Goal: Task Accomplishment & Management: Manage account settings

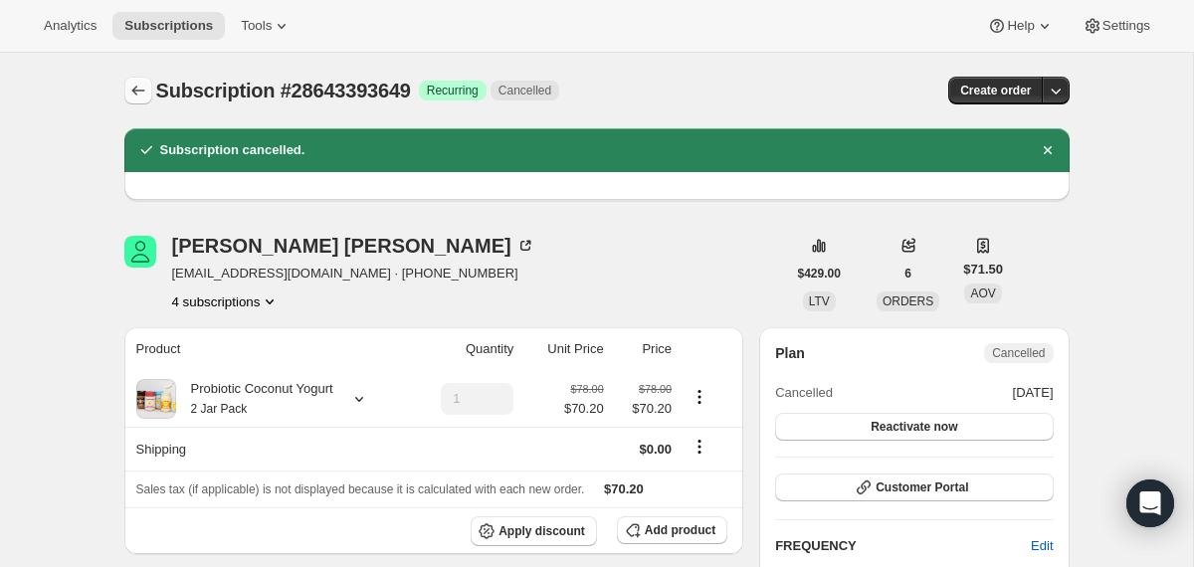
click at [134, 100] on icon "Subscriptions" at bounding box center [138, 91] width 20 height 20
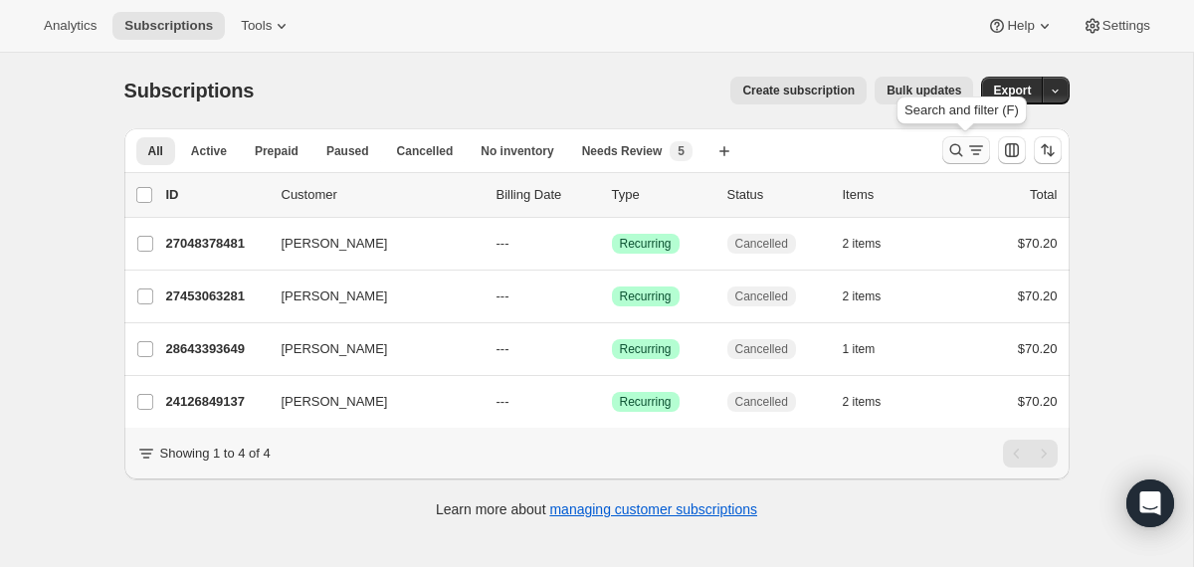
click at [948, 151] on icon "Search and filter results" at bounding box center [957, 150] width 20 height 20
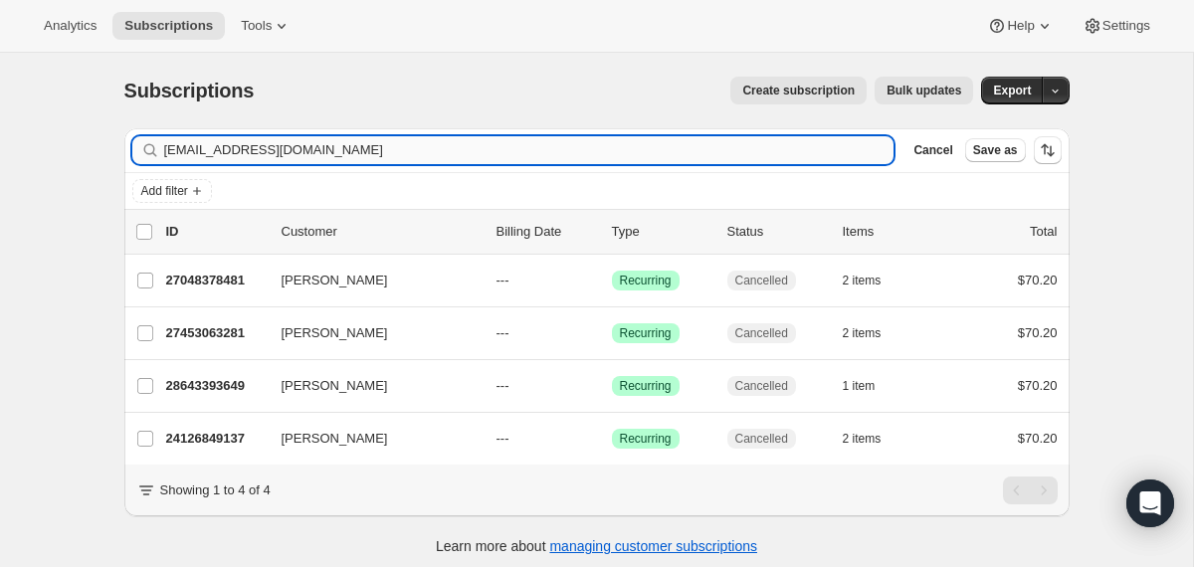
click at [765, 151] on input "[EMAIL_ADDRESS][DOMAIN_NAME]" at bounding box center [529, 150] width 731 height 28
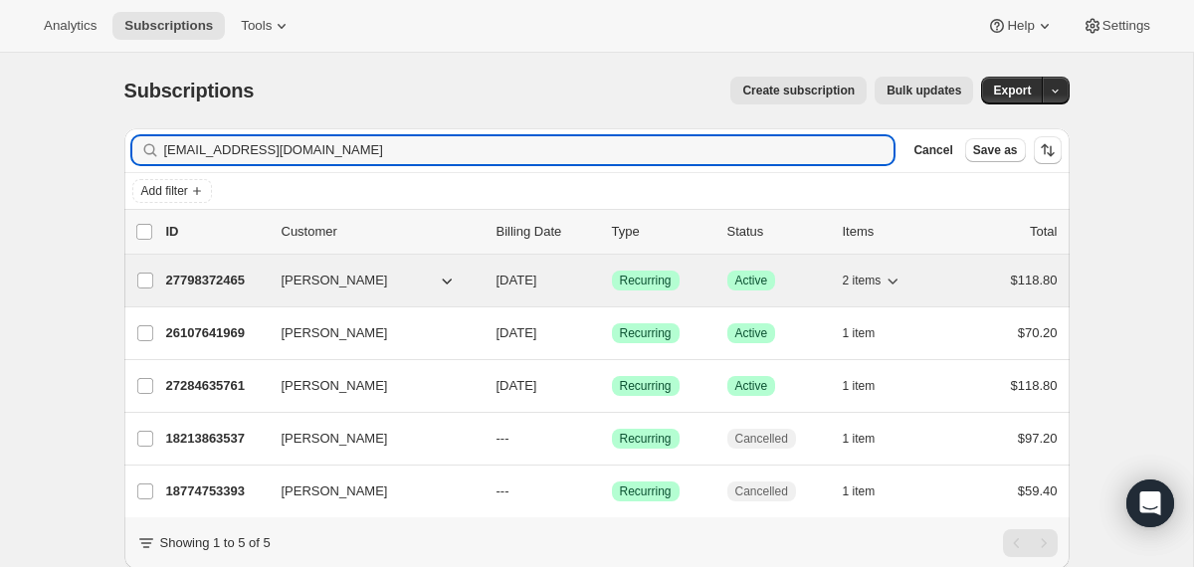
type input "[EMAIL_ADDRESS][DOMAIN_NAME]"
click at [487, 280] on div "27798372465 [PERSON_NAME] [DATE] Success Recurring Success Active 2 items $118.…" at bounding box center [612, 281] width 892 height 28
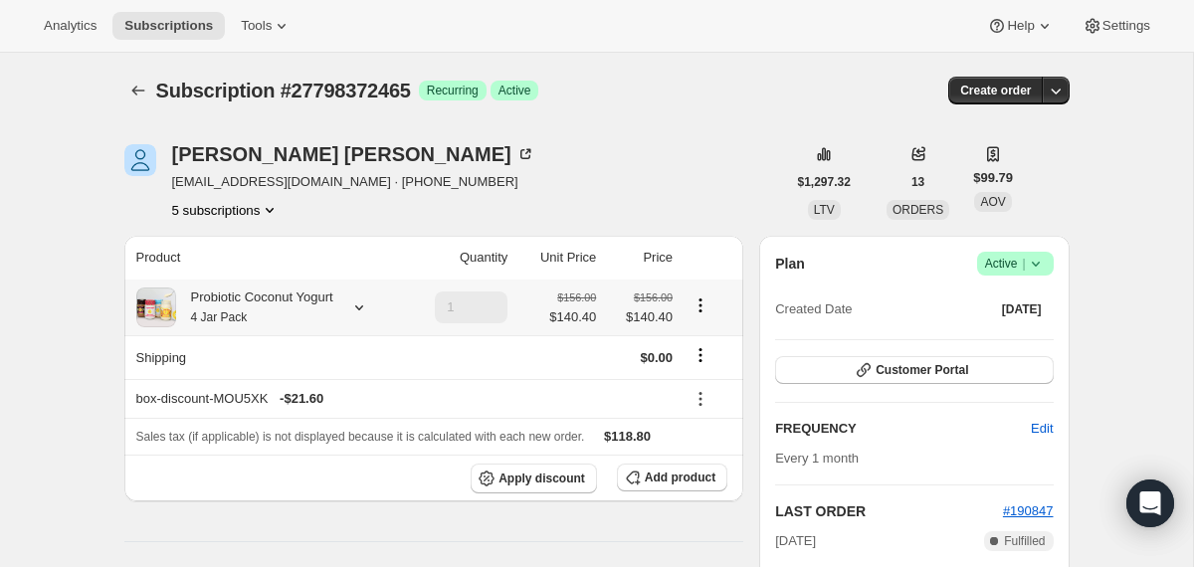
click at [313, 303] on div "Probiotic Coconut Yogurt 4 Jar Pack" at bounding box center [254, 308] width 157 height 40
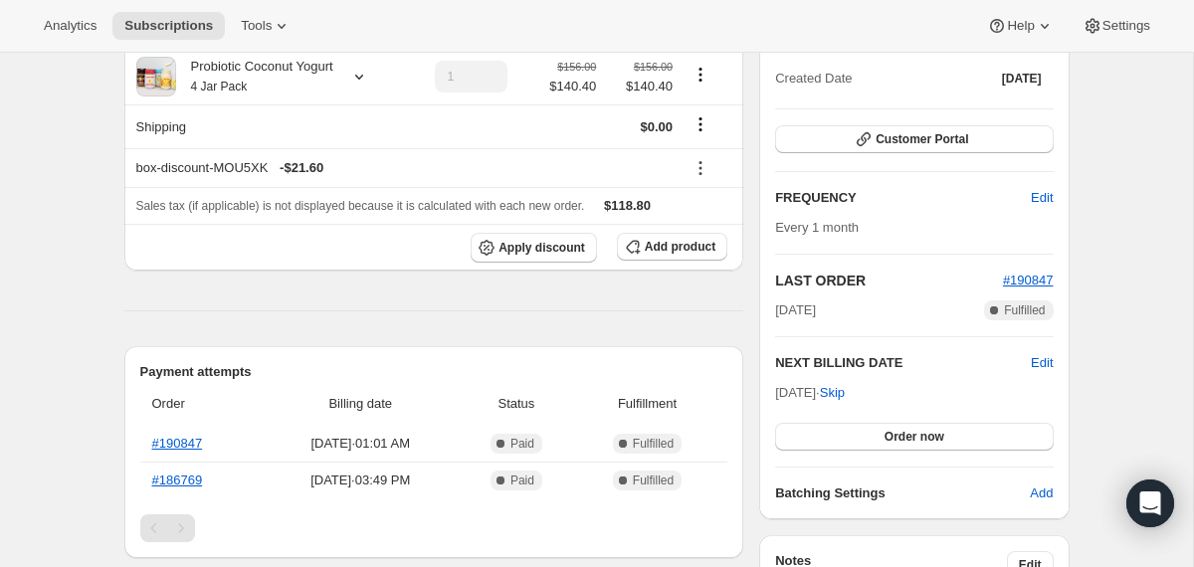
scroll to position [322, 0]
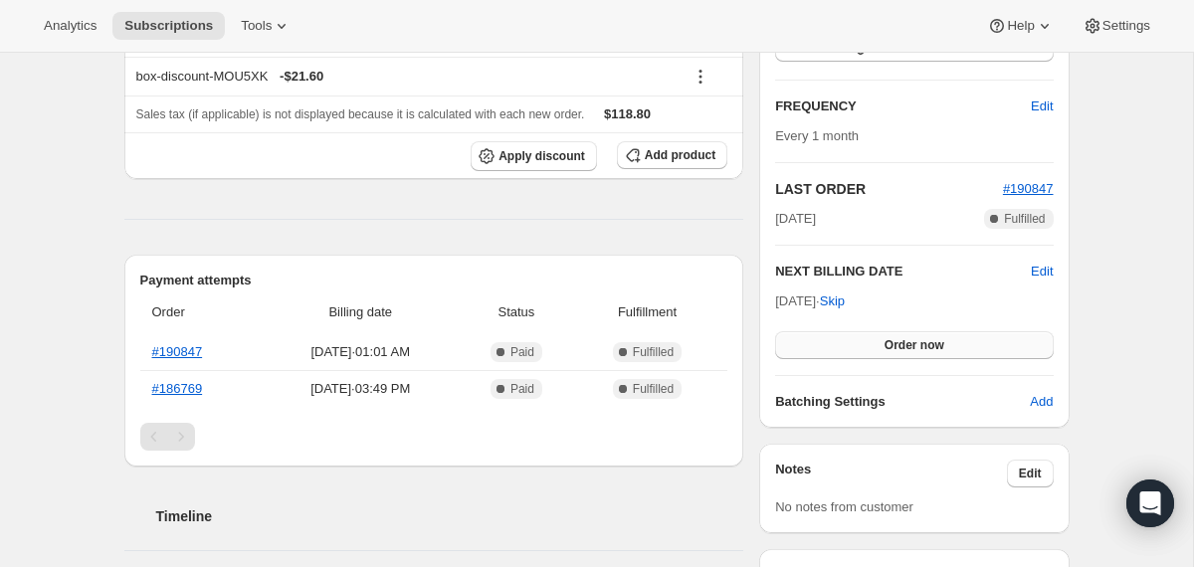
click at [797, 340] on button "Order now" at bounding box center [914, 345] width 278 height 28
click at [797, 340] on button "Click to confirm" at bounding box center [914, 345] width 278 height 28
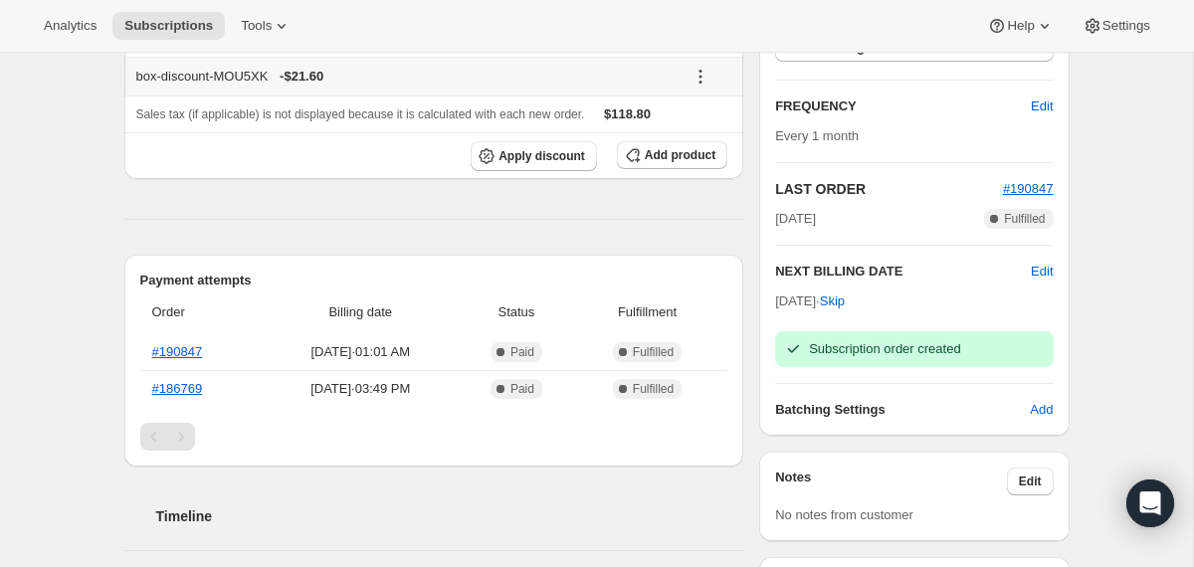
scroll to position [0, 0]
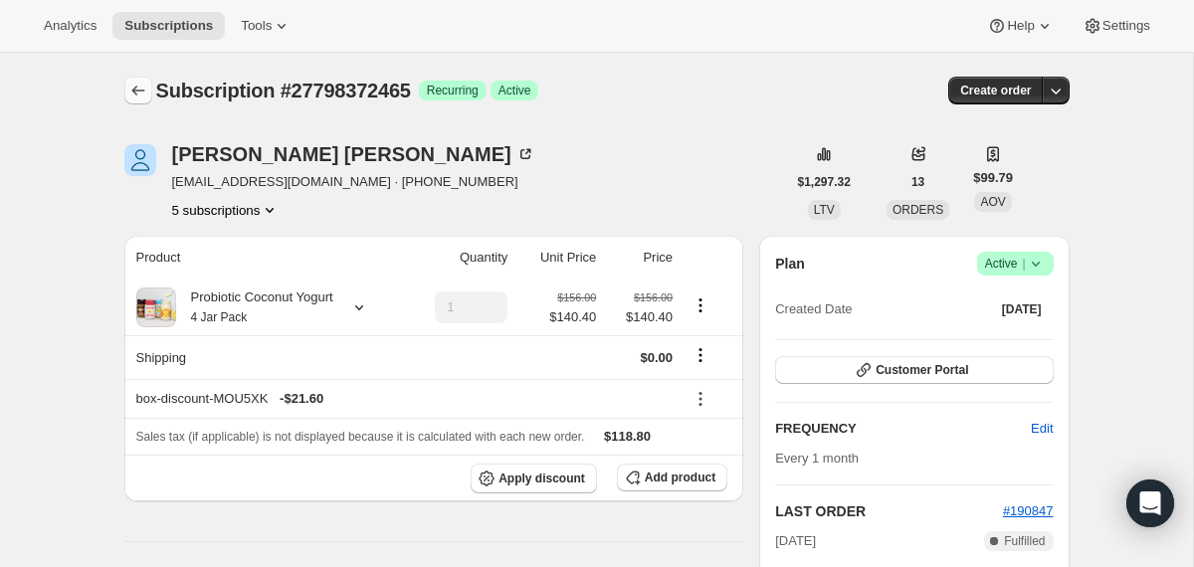
click at [142, 92] on icon "Subscriptions" at bounding box center [138, 91] width 20 height 20
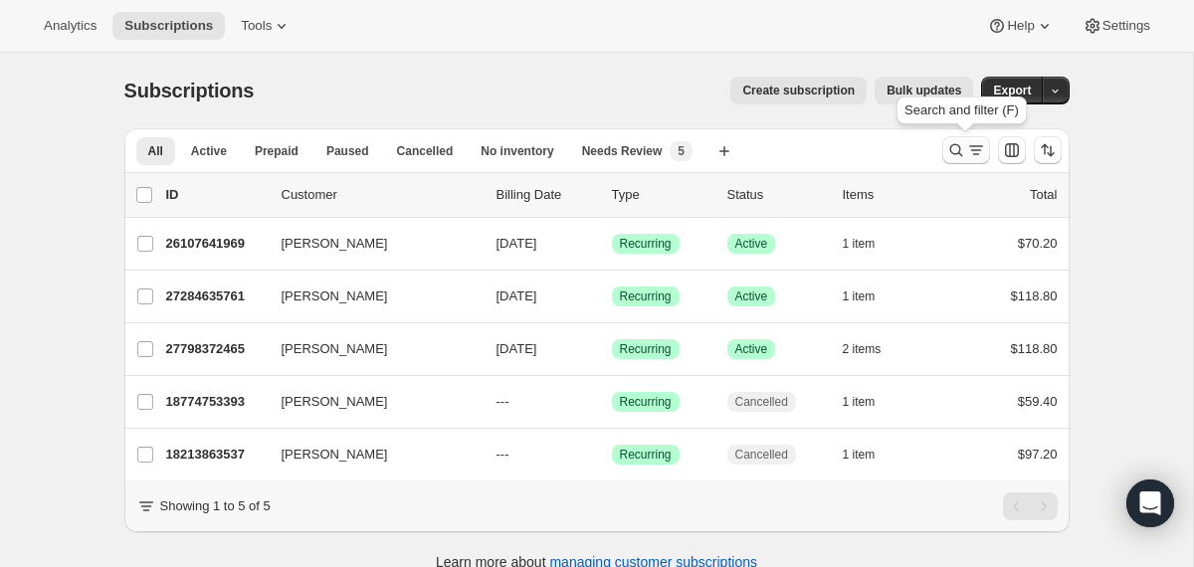
click at [952, 148] on icon "Search and filter results" at bounding box center [957, 150] width 20 height 20
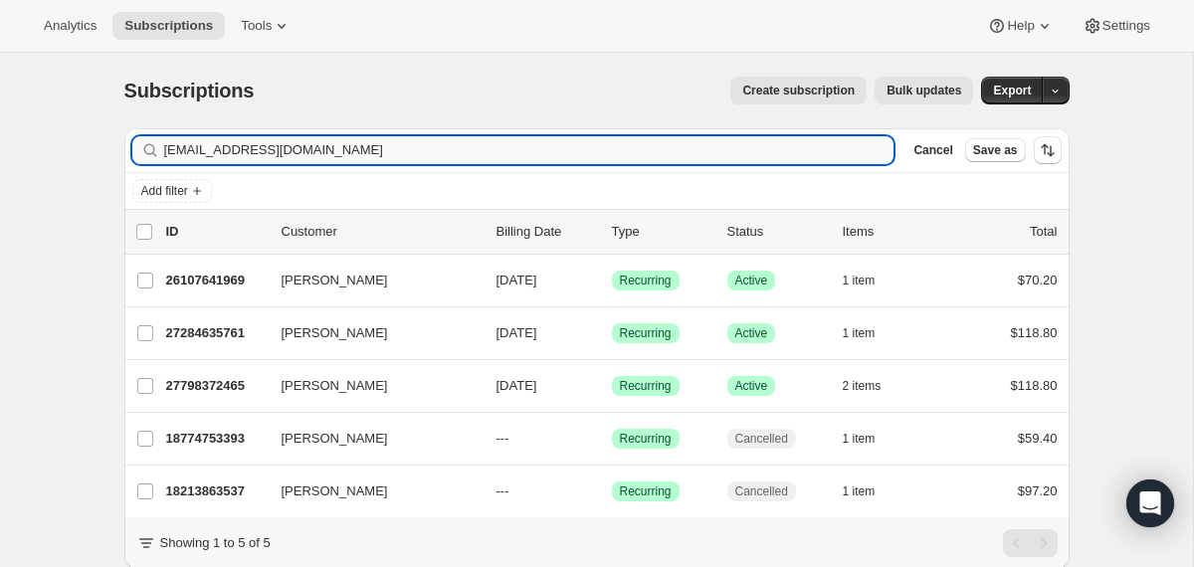
click at [688, 149] on input "[EMAIL_ADDRESS][DOMAIN_NAME]" at bounding box center [529, 150] width 731 height 28
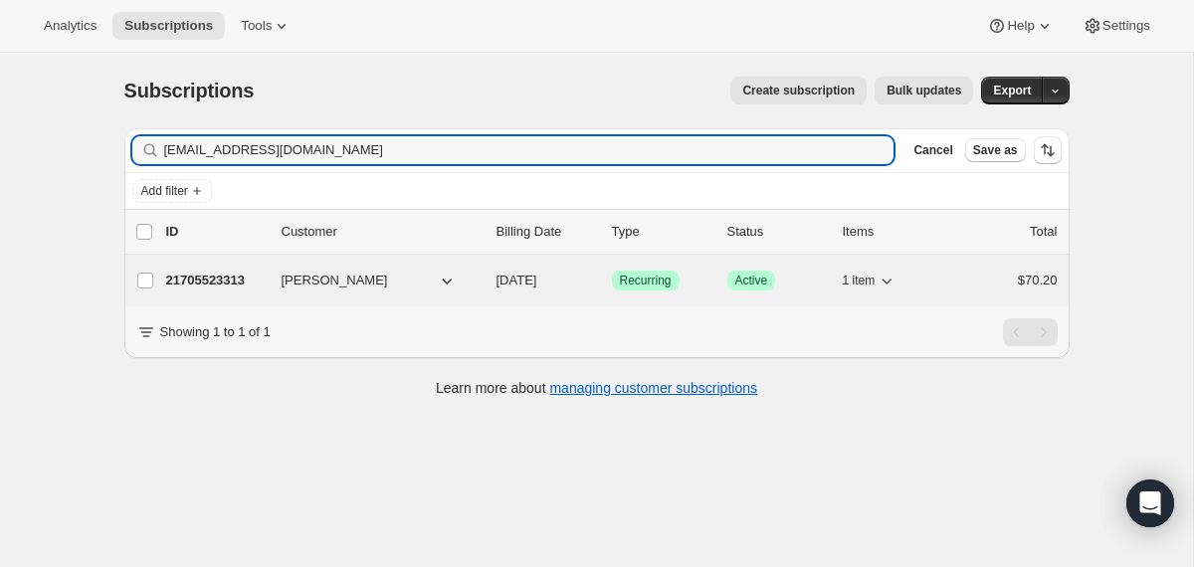
type input "[EMAIL_ADDRESS][DOMAIN_NAME]"
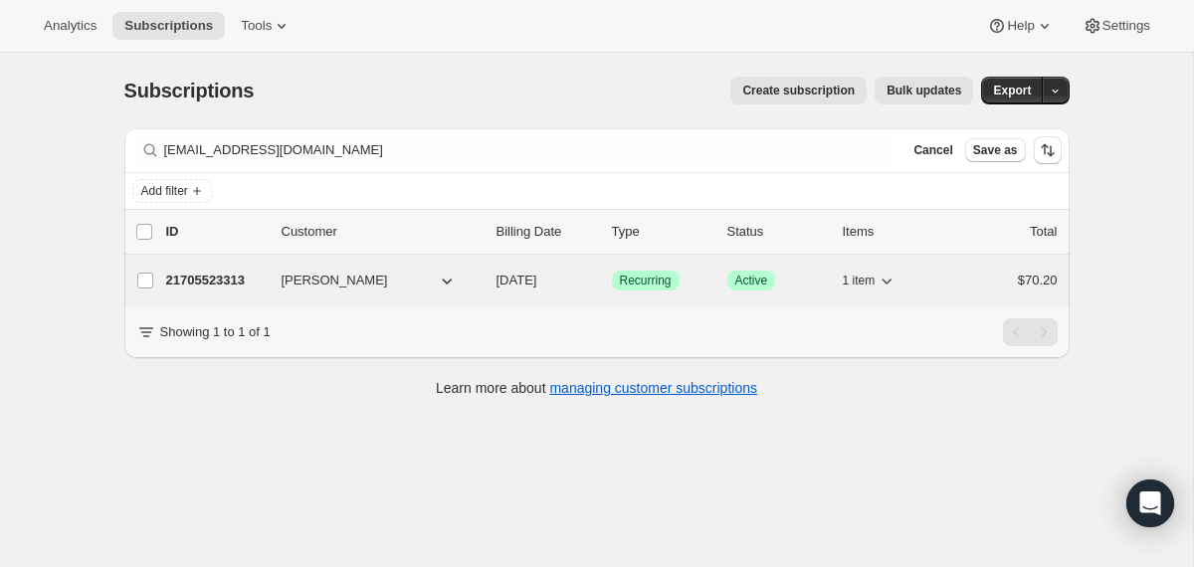
click at [491, 286] on div "21705523313 [PERSON_NAME] [DATE] Success Recurring Success Active 1 item $70.20" at bounding box center [612, 281] width 892 height 28
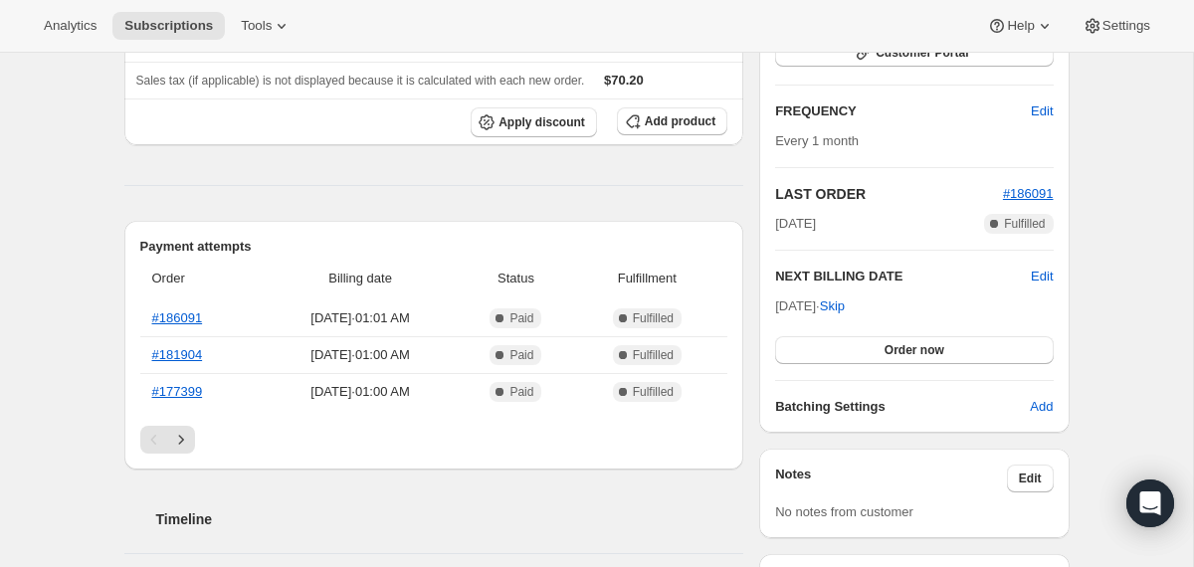
scroll to position [320, 0]
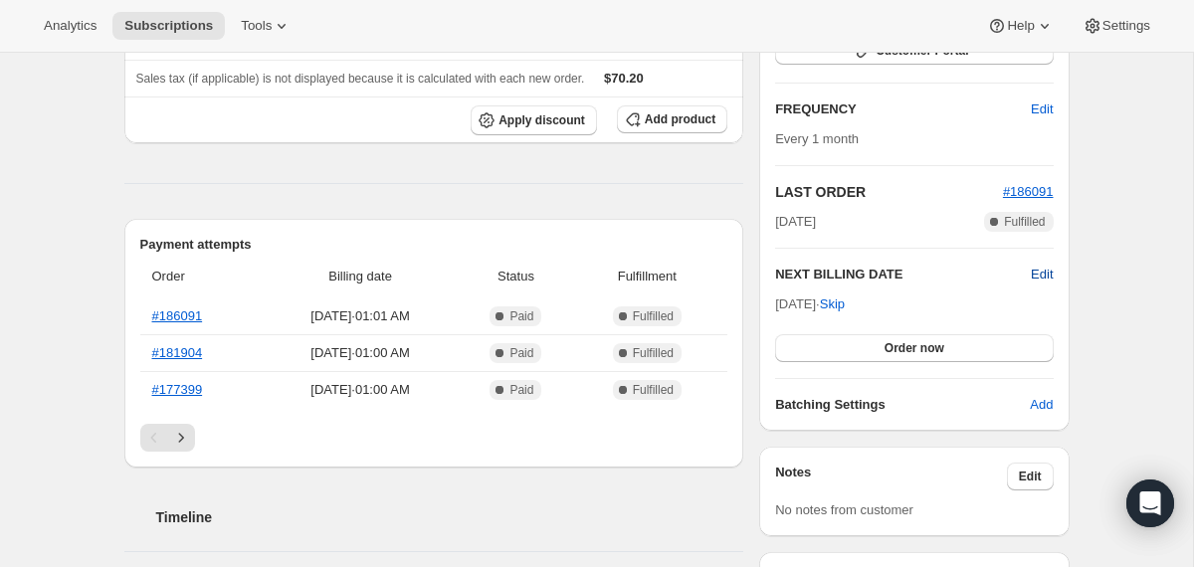
click at [1035, 268] on span "Edit" at bounding box center [1042, 275] width 22 height 20
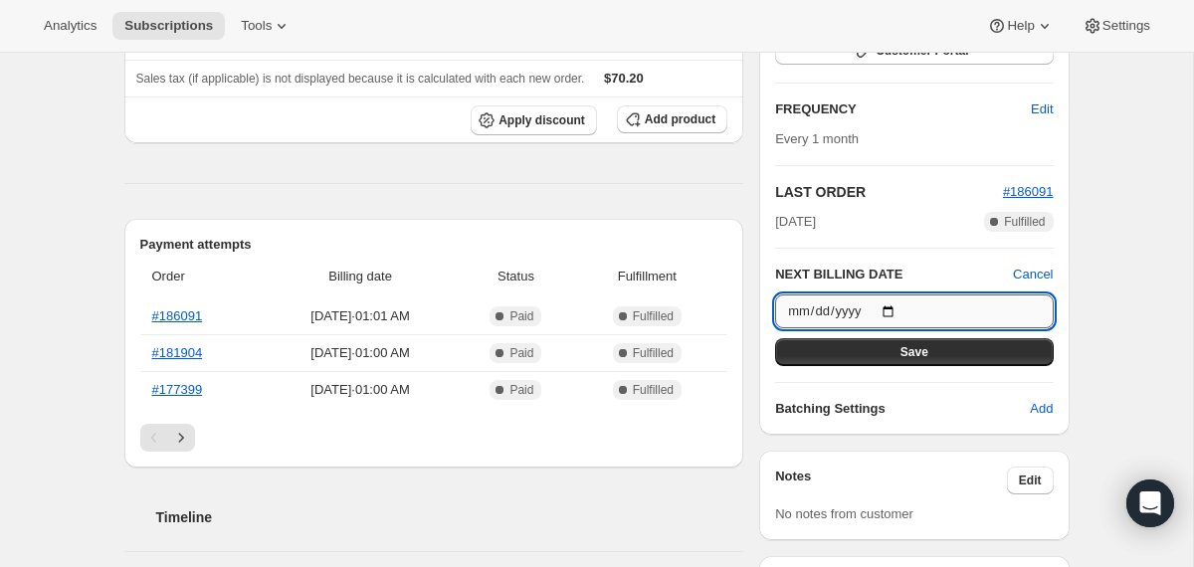
click at [894, 314] on input "[DATE]" at bounding box center [914, 312] width 278 height 34
type input "[DATE]"
click at [804, 352] on button "Save" at bounding box center [914, 352] width 278 height 28
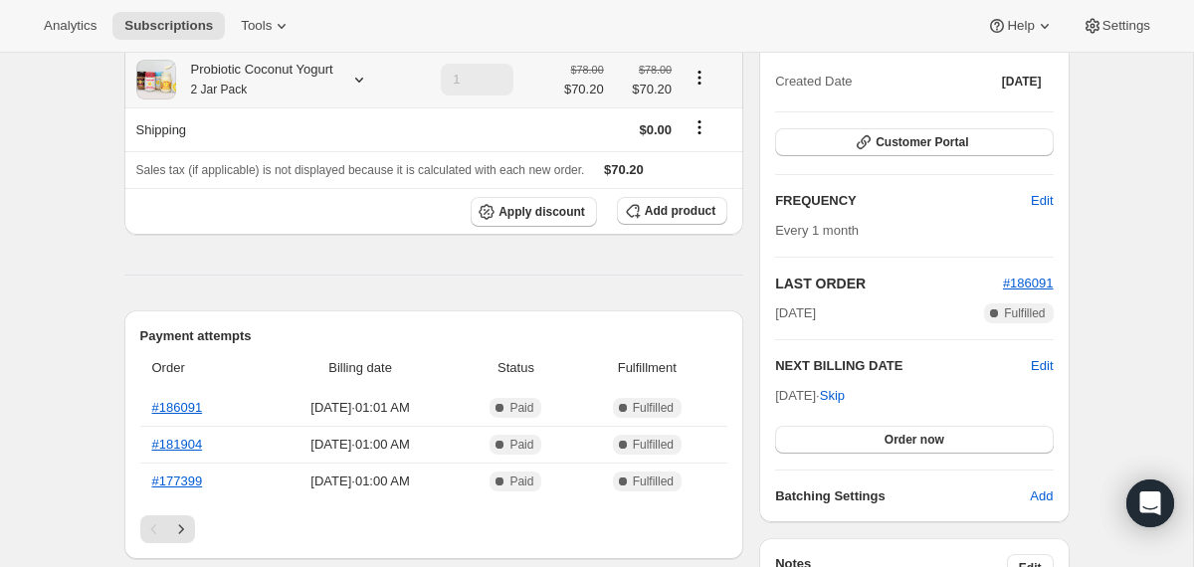
click at [301, 83] on div "Probiotic Coconut Yogurt 2 Jar Pack" at bounding box center [254, 80] width 157 height 40
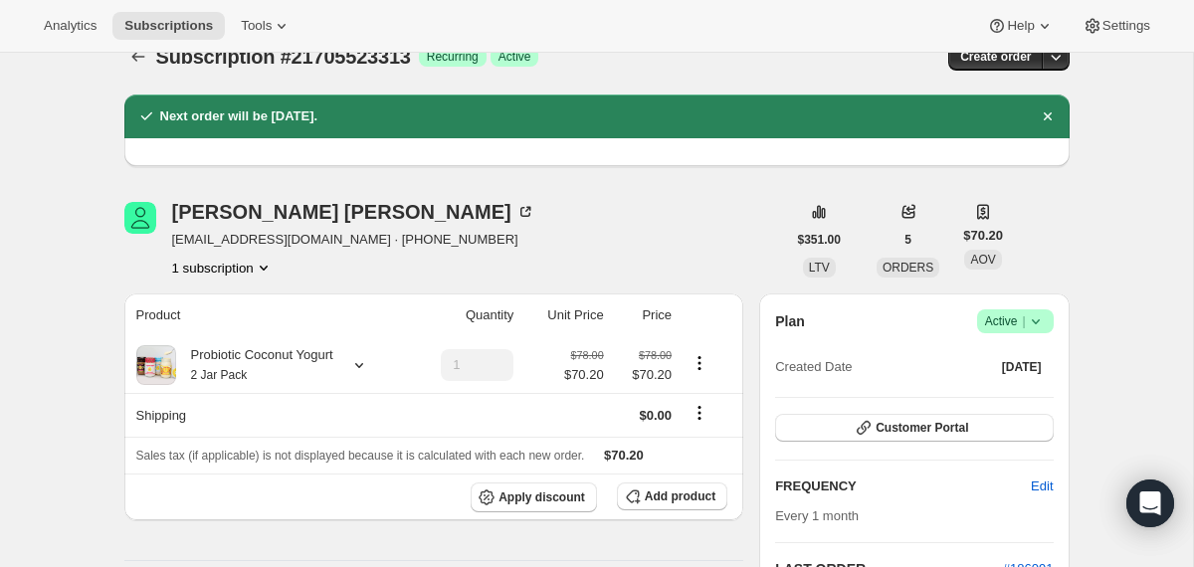
scroll to position [0, 0]
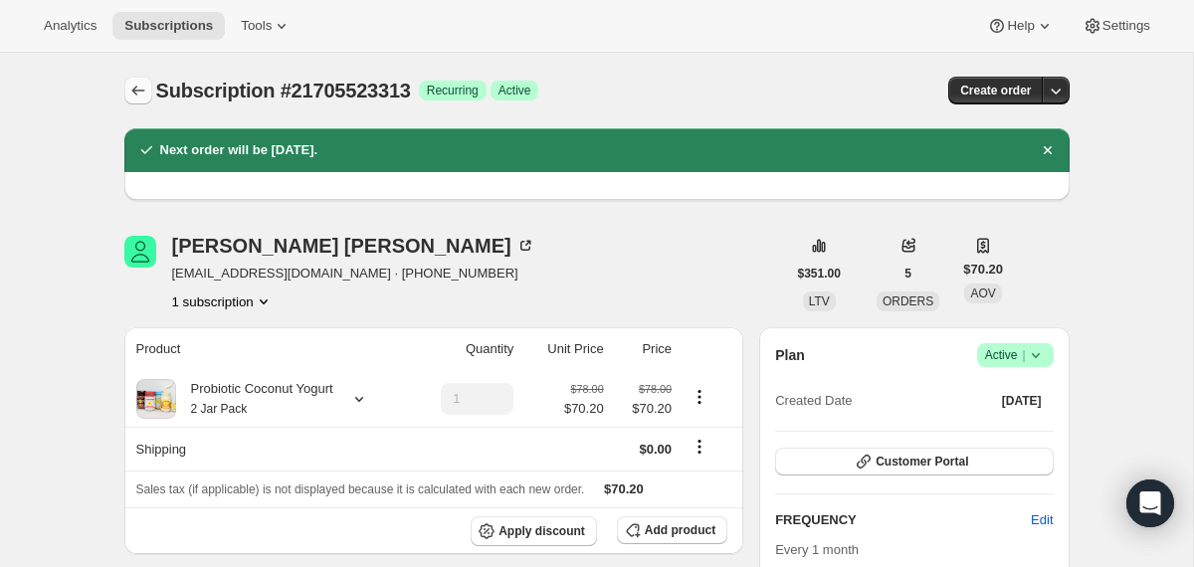
click at [147, 87] on icon "Subscriptions" at bounding box center [138, 91] width 20 height 20
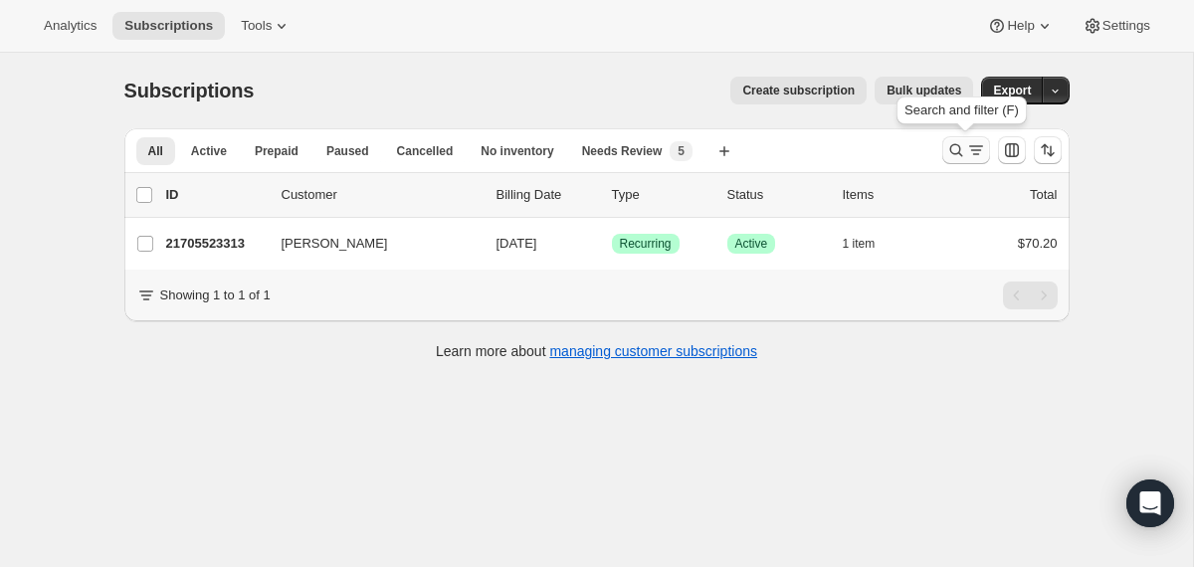
click at [950, 146] on icon "Search and filter results" at bounding box center [957, 150] width 20 height 20
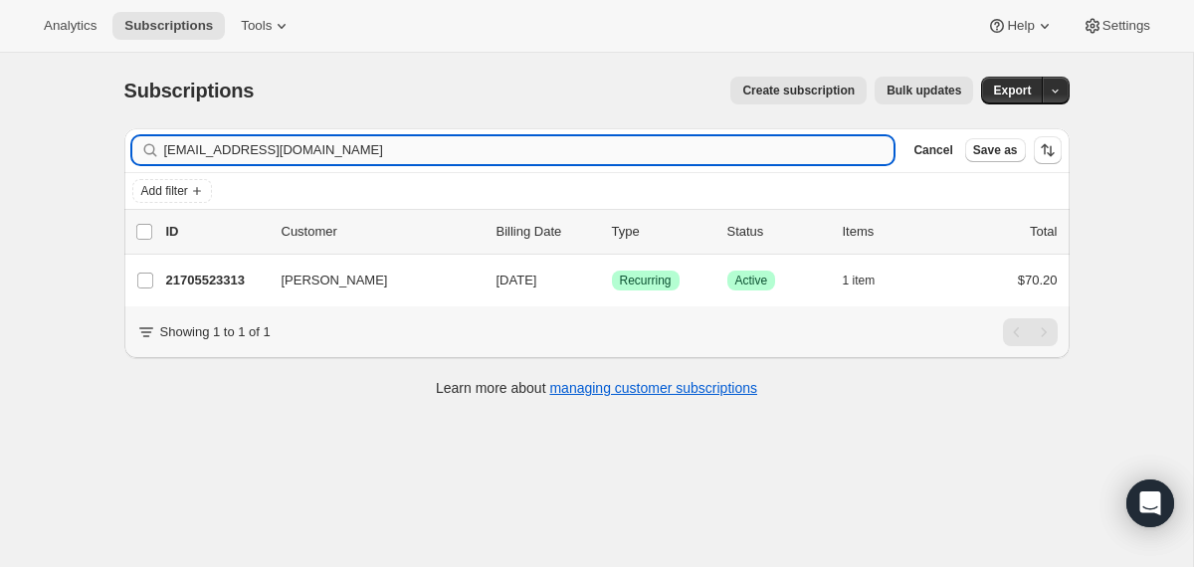
click at [729, 146] on input "[EMAIL_ADDRESS][DOMAIN_NAME]" at bounding box center [529, 150] width 731 height 28
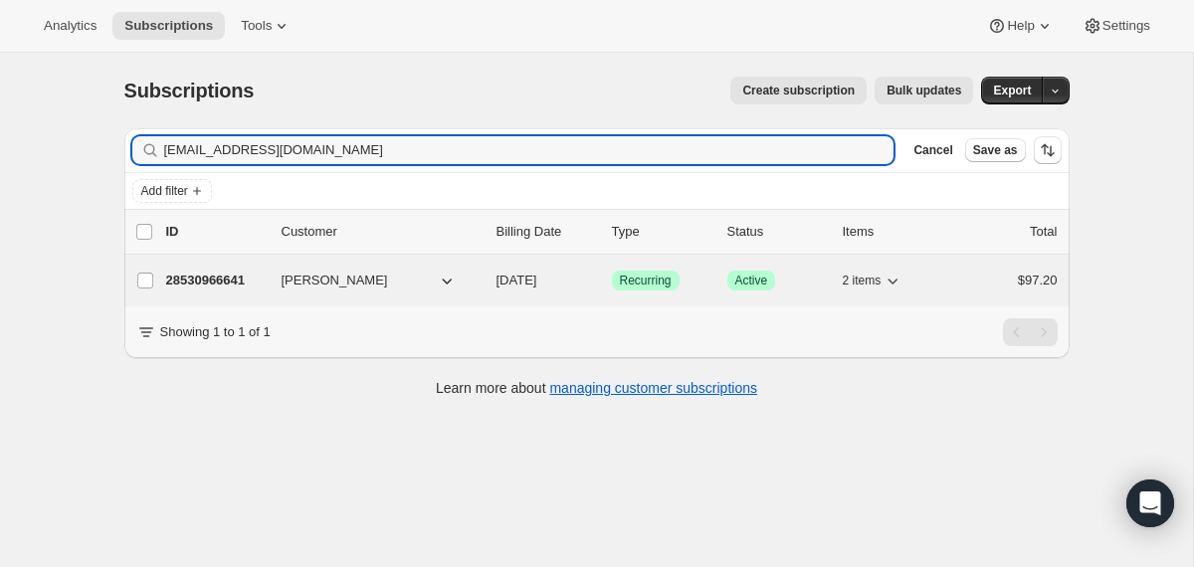
type input "[EMAIL_ADDRESS][DOMAIN_NAME]"
click at [485, 276] on div "28530966641 [PERSON_NAME] [DATE] Success Recurring Success Active 2 items $97.20" at bounding box center [612, 281] width 892 height 28
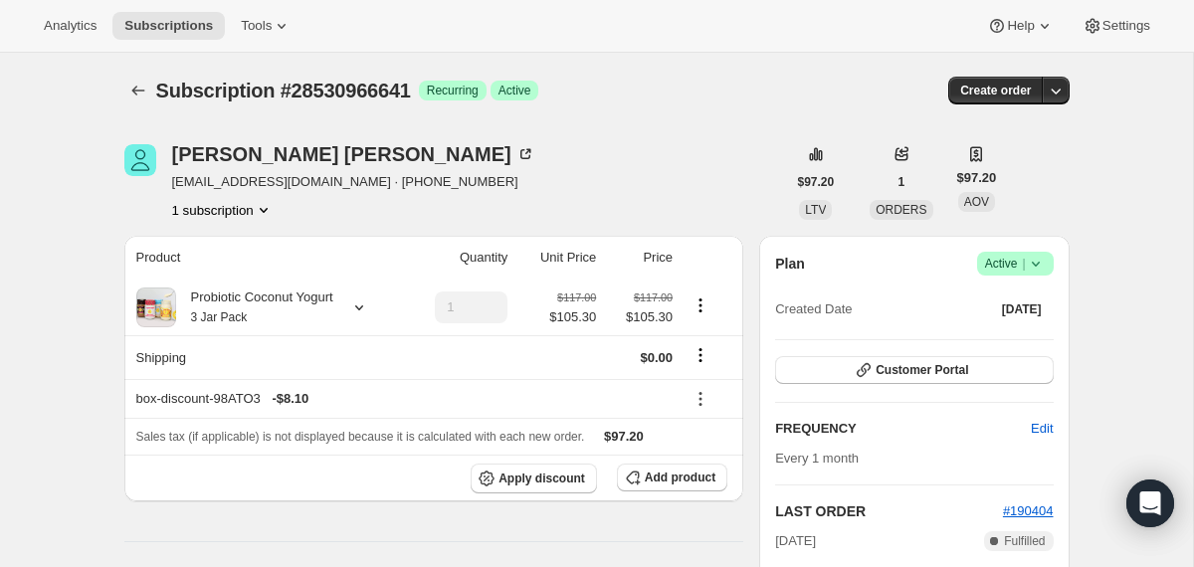
click at [1041, 267] on icon at bounding box center [1036, 264] width 20 height 20
click at [983, 346] on span "Cancel subscription" at bounding box center [1008, 337] width 112 height 20
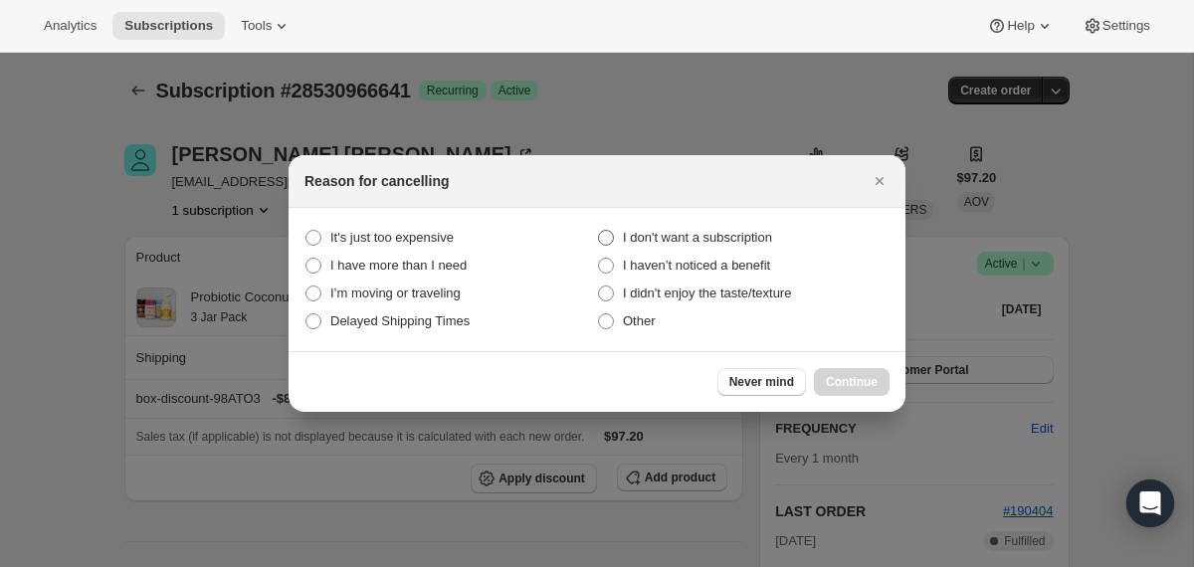
click at [632, 238] on span "I don't want a subscription" at bounding box center [697, 237] width 149 height 15
click at [599, 231] on subscription "I don't want a subscription" at bounding box center [598, 230] width 1 height 1
radio subscription "true"
click at [840, 386] on span "Continue" at bounding box center [852, 382] width 52 height 16
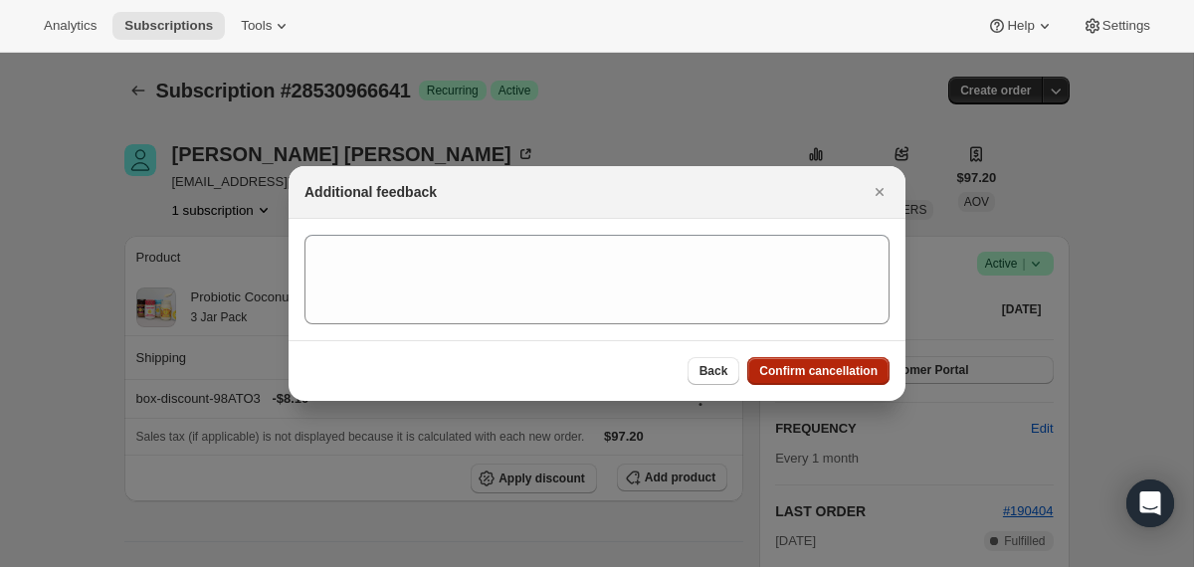
click at [833, 374] on span "Confirm cancellation" at bounding box center [818, 371] width 118 height 16
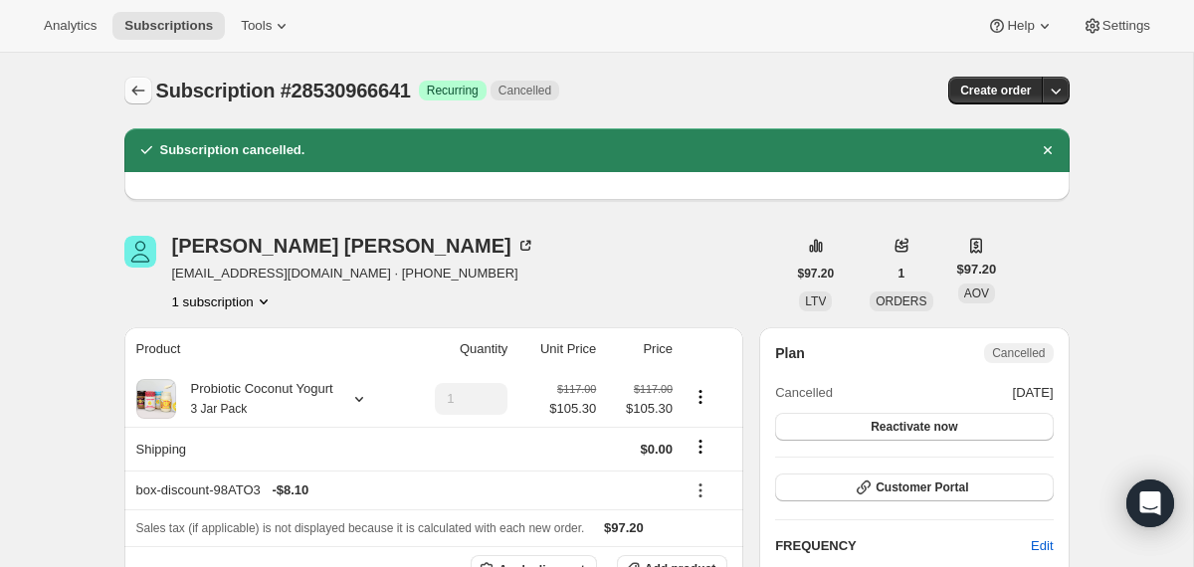
click at [145, 86] on icon "Subscriptions" at bounding box center [138, 91] width 20 height 20
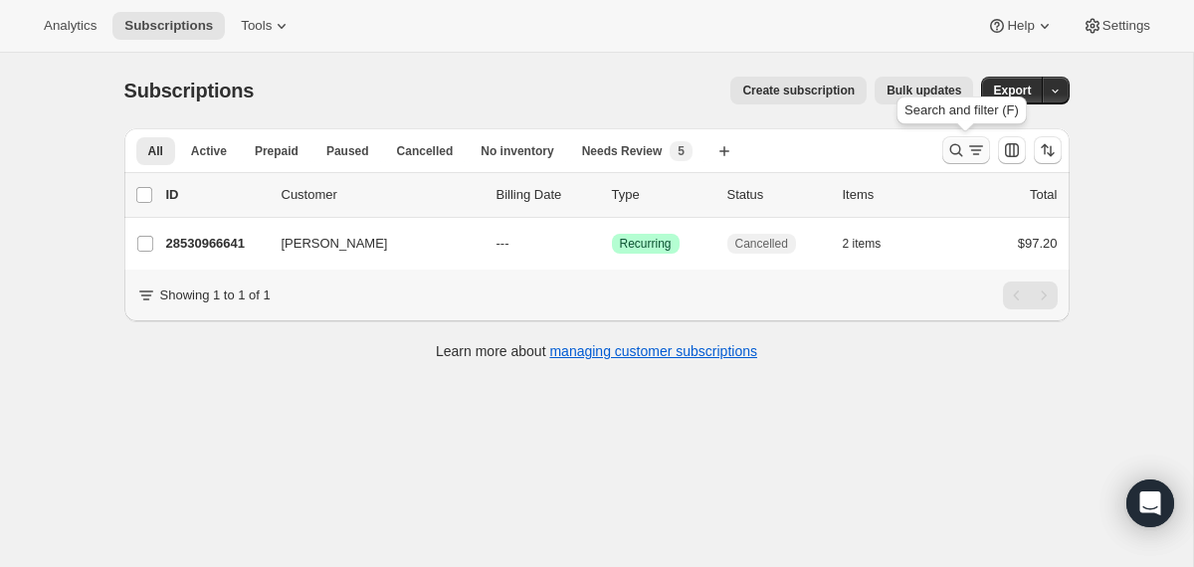
click at [953, 144] on icon "Search and filter results" at bounding box center [957, 150] width 20 height 20
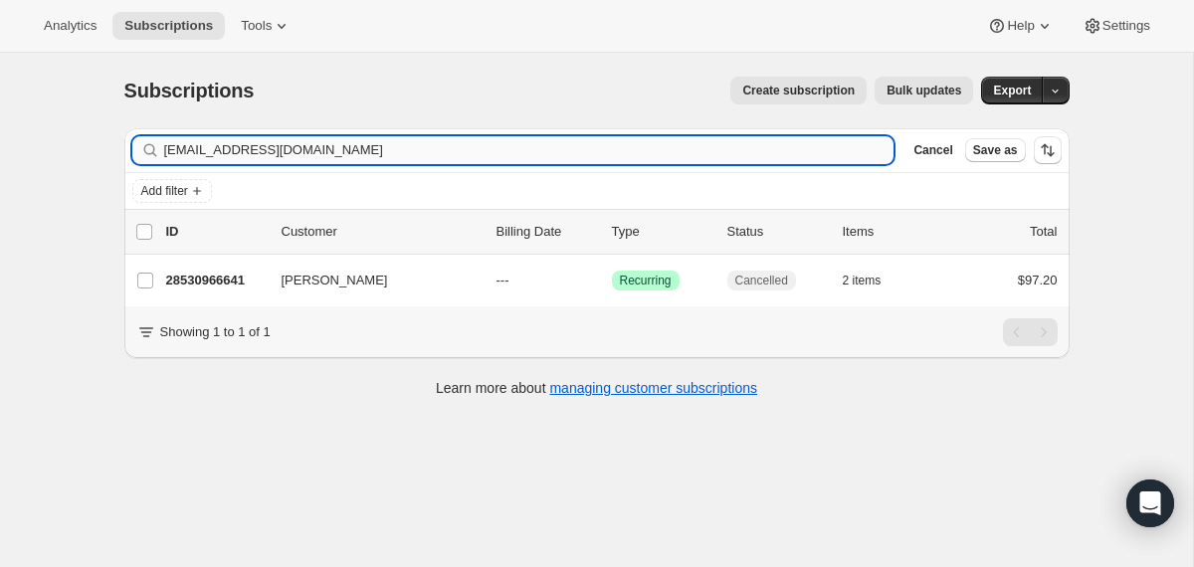
click at [733, 146] on input "[EMAIL_ADDRESS][DOMAIN_NAME]" at bounding box center [529, 150] width 731 height 28
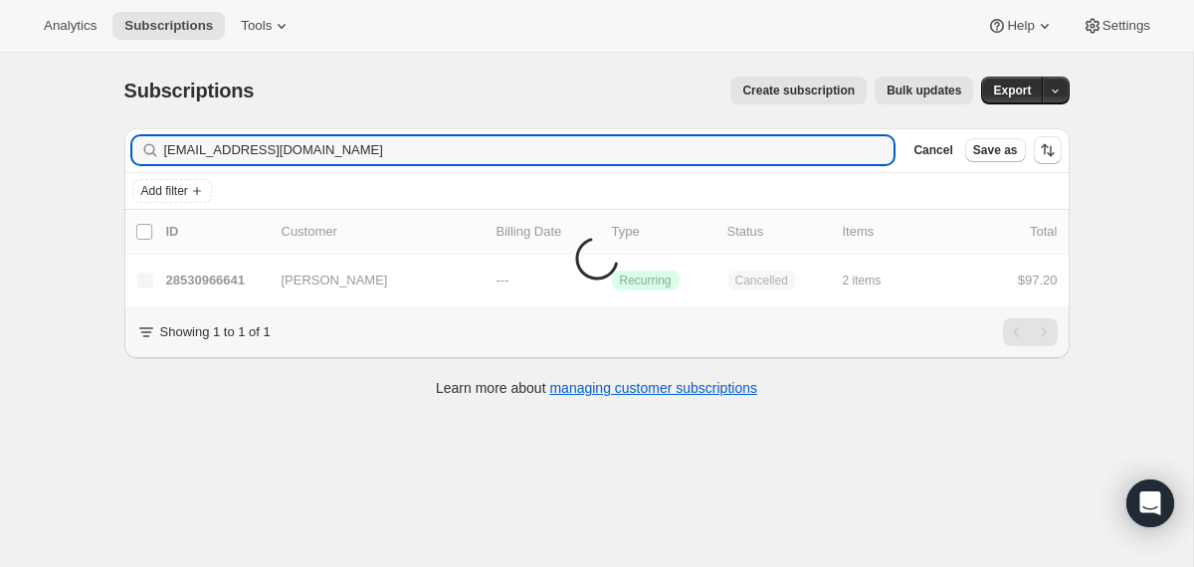
type input "[EMAIL_ADDRESS][DOMAIN_NAME]"
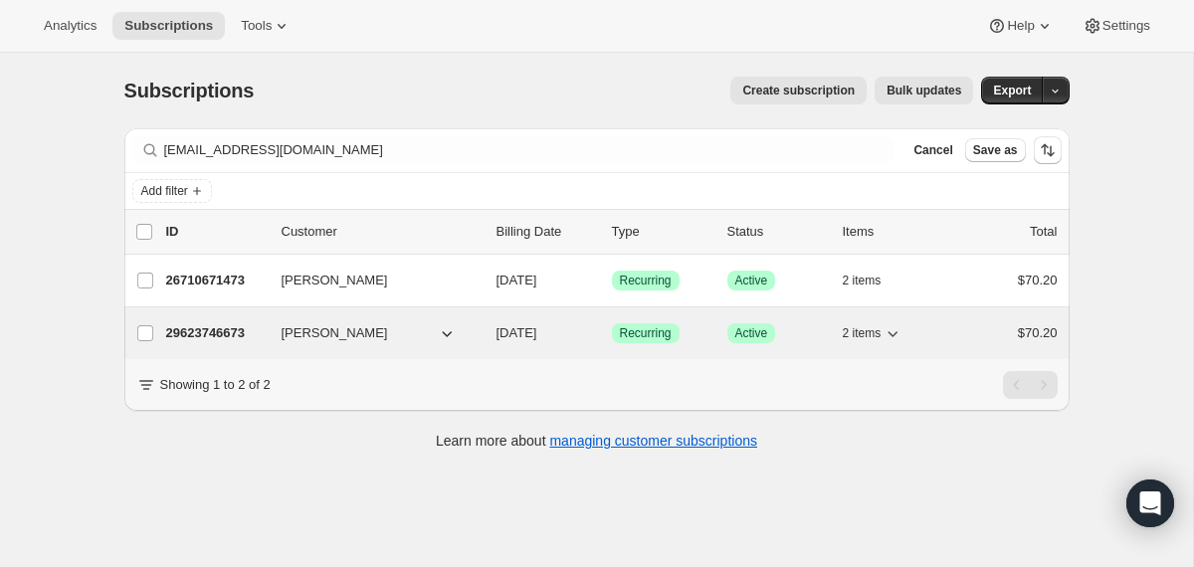
click at [488, 336] on div "29623746673 [PERSON_NAME] [DATE] Success Recurring Success Active 2 items $70.20" at bounding box center [612, 334] width 892 height 28
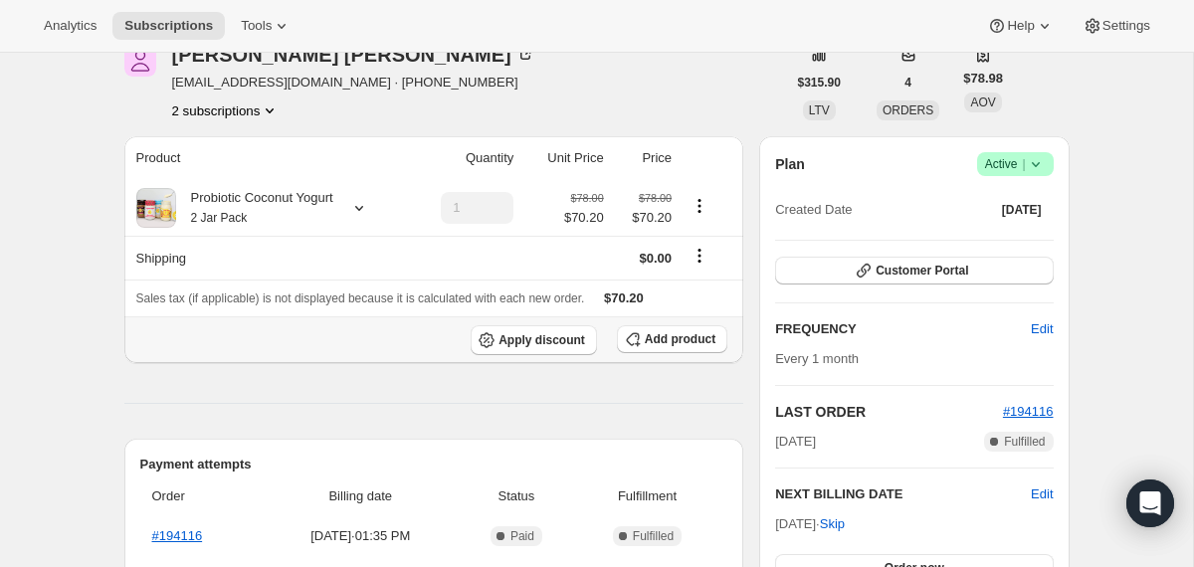
scroll to position [60, 0]
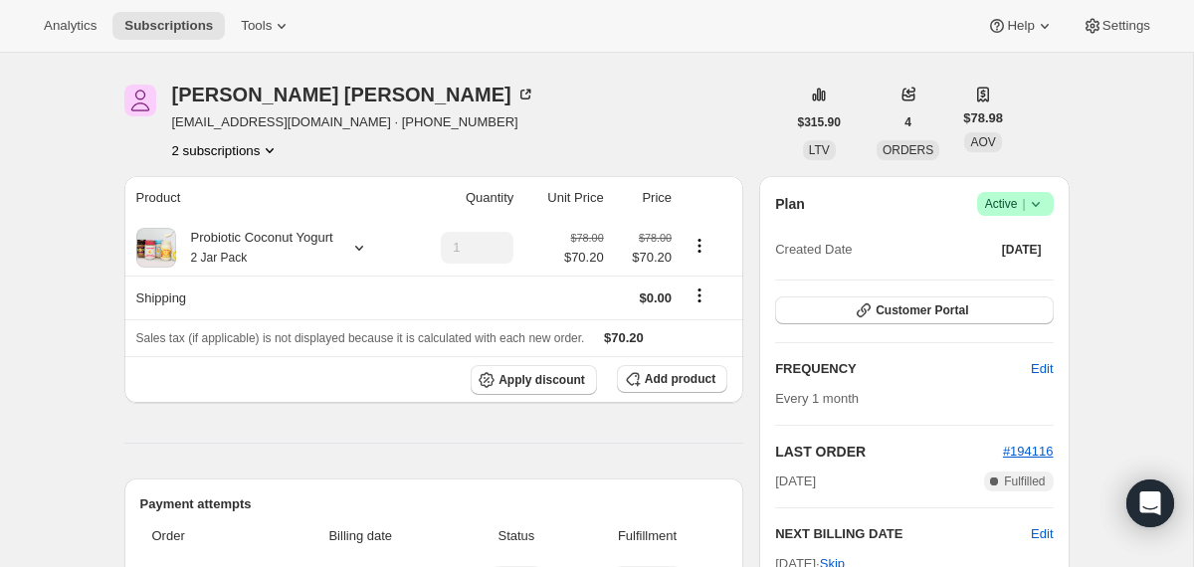
click at [1040, 202] on icon at bounding box center [1036, 204] width 20 height 20
click at [1003, 278] on span "Cancel subscription" at bounding box center [1008, 277] width 112 height 15
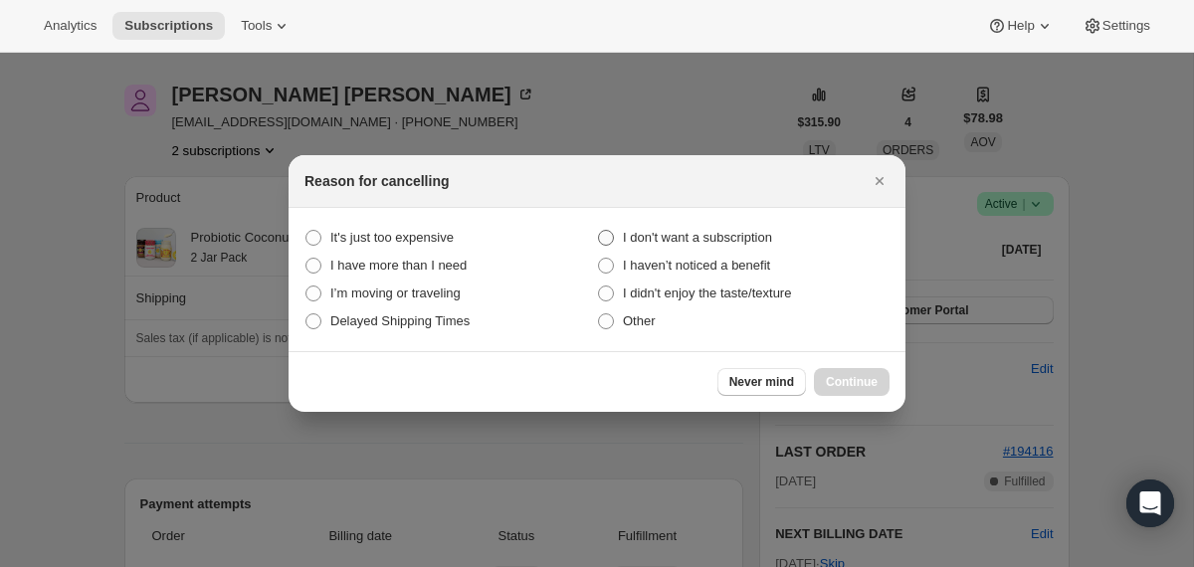
click at [696, 234] on span "I don't want a subscription" at bounding box center [697, 237] width 149 height 15
click at [599, 231] on subscription "I don't want a subscription" at bounding box center [598, 230] width 1 height 1
radio subscription "true"
click at [826, 378] on span "Continue" at bounding box center [852, 382] width 52 height 16
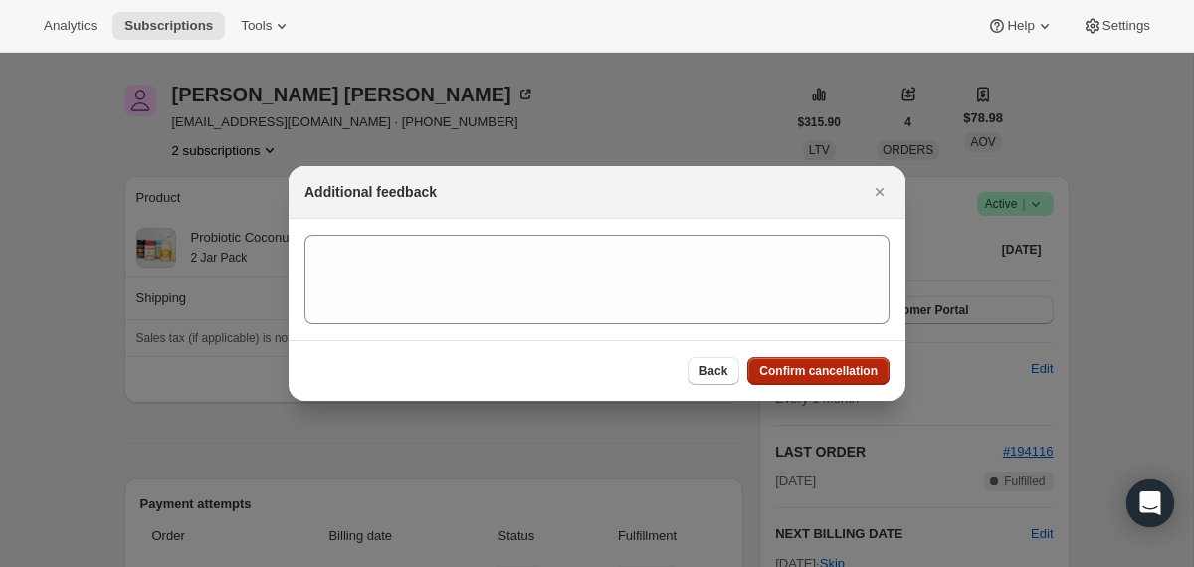
click at [826, 378] on span "Confirm cancellation" at bounding box center [818, 371] width 118 height 16
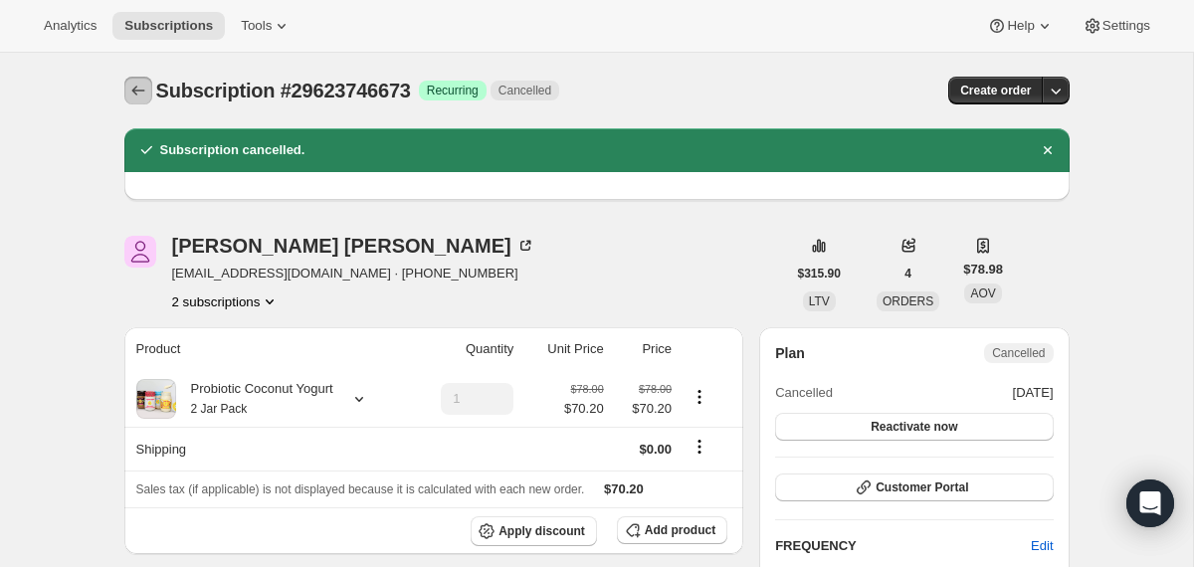
click at [132, 87] on icon "Subscriptions" at bounding box center [138, 91] width 20 height 20
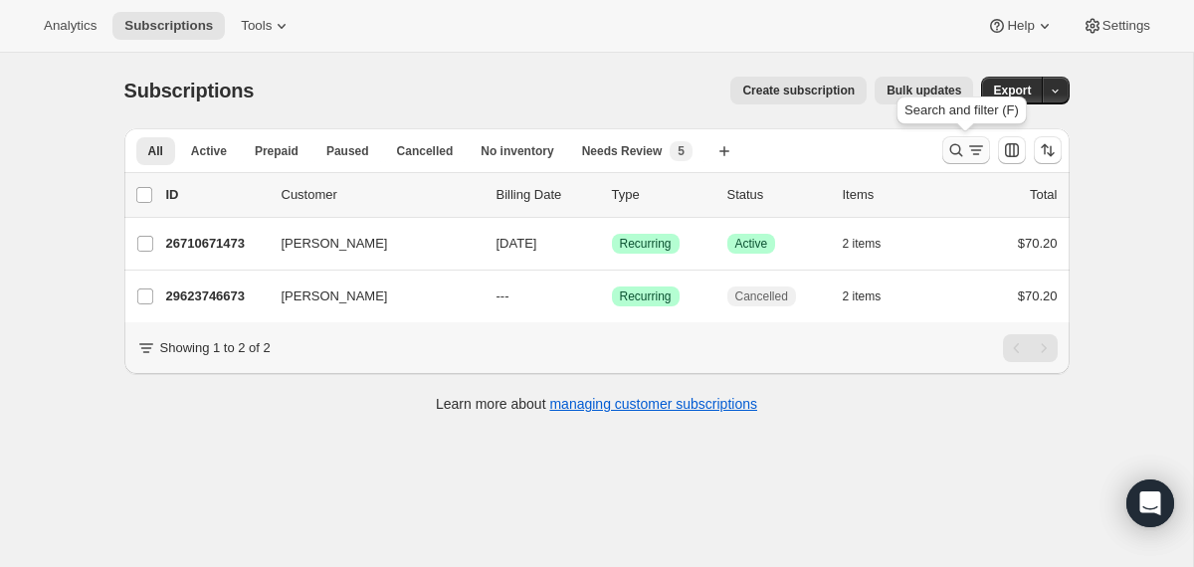
click at [954, 148] on icon "Search and filter results" at bounding box center [957, 150] width 20 height 20
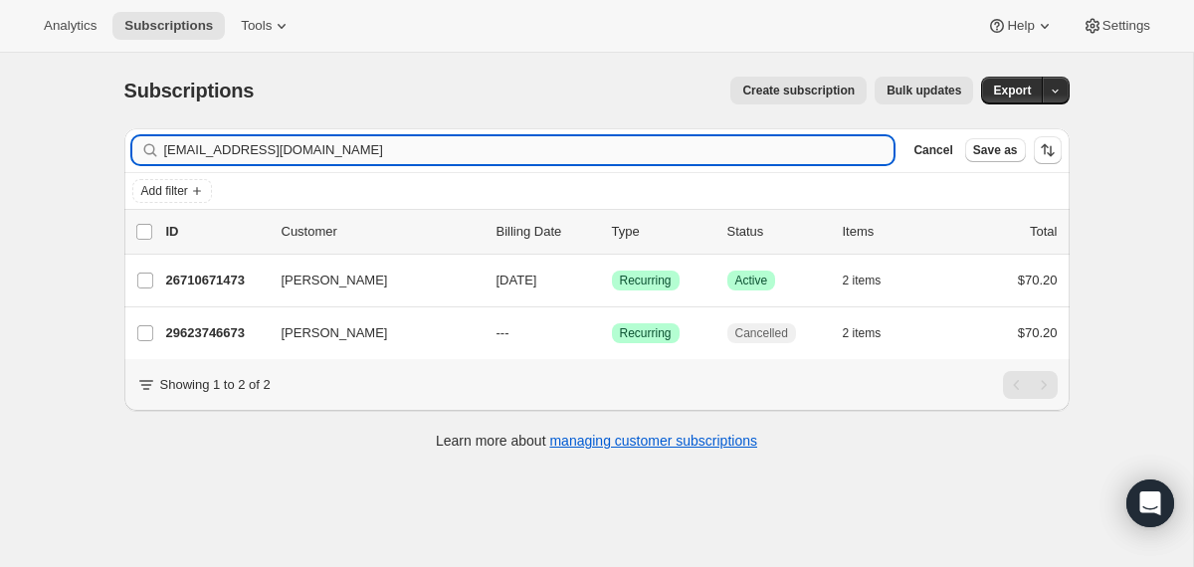
click at [685, 148] on input "[EMAIL_ADDRESS][DOMAIN_NAME]" at bounding box center [529, 150] width 731 height 28
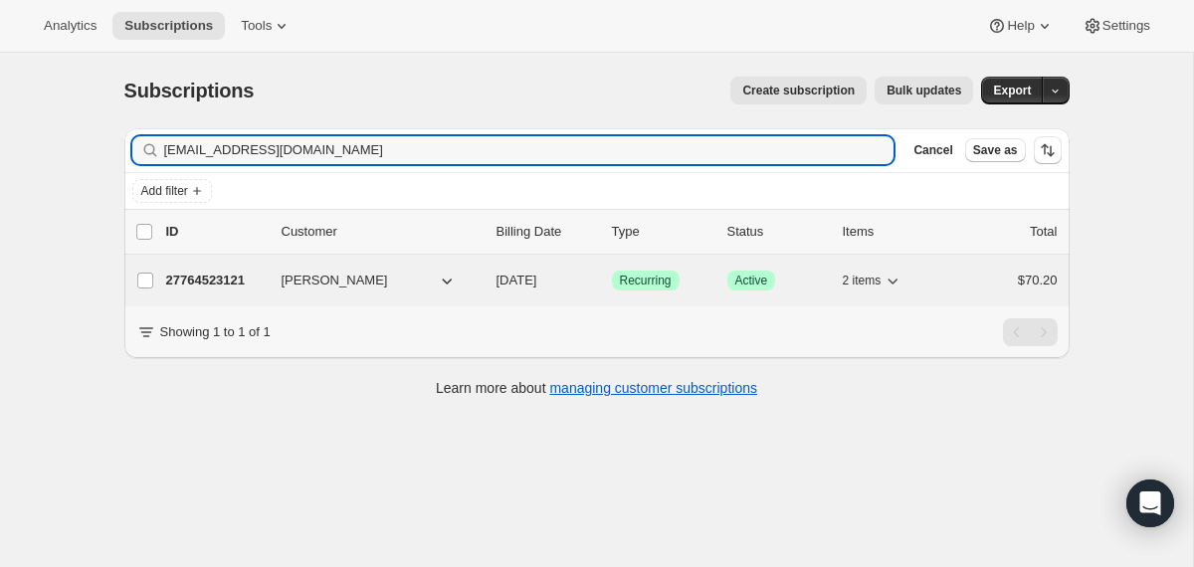
type input "[EMAIL_ADDRESS][DOMAIN_NAME]"
click at [489, 275] on div "27764523121 [PERSON_NAME] [DATE] Success Recurring Success Active 2 items $70.20" at bounding box center [612, 281] width 892 height 28
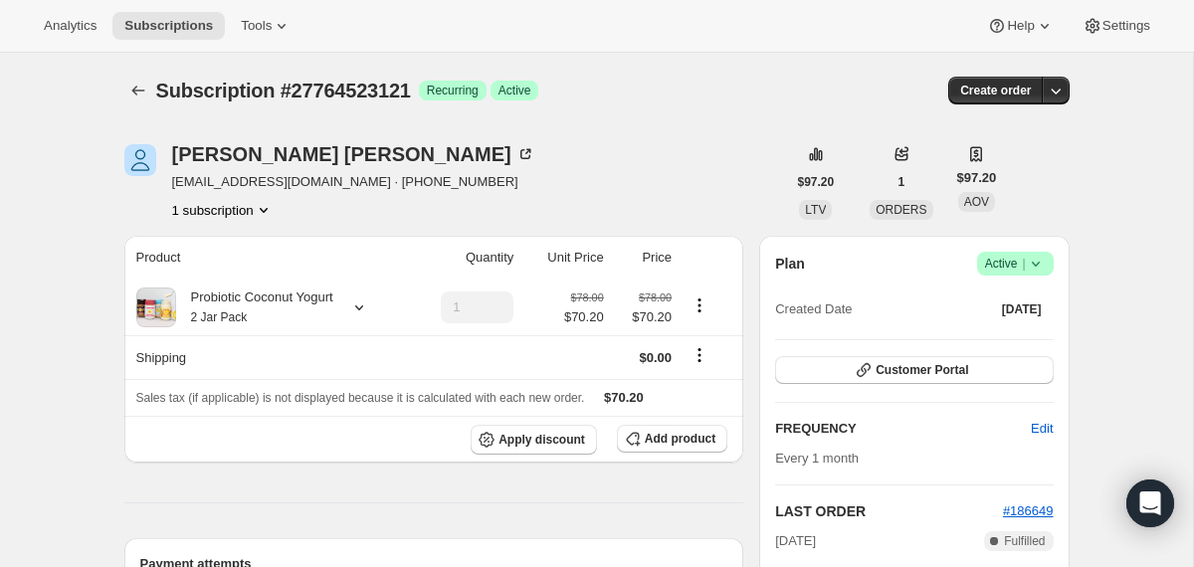
click at [1030, 257] on icon at bounding box center [1036, 264] width 20 height 20
click at [974, 337] on span "Cancel subscription" at bounding box center [1008, 336] width 112 height 15
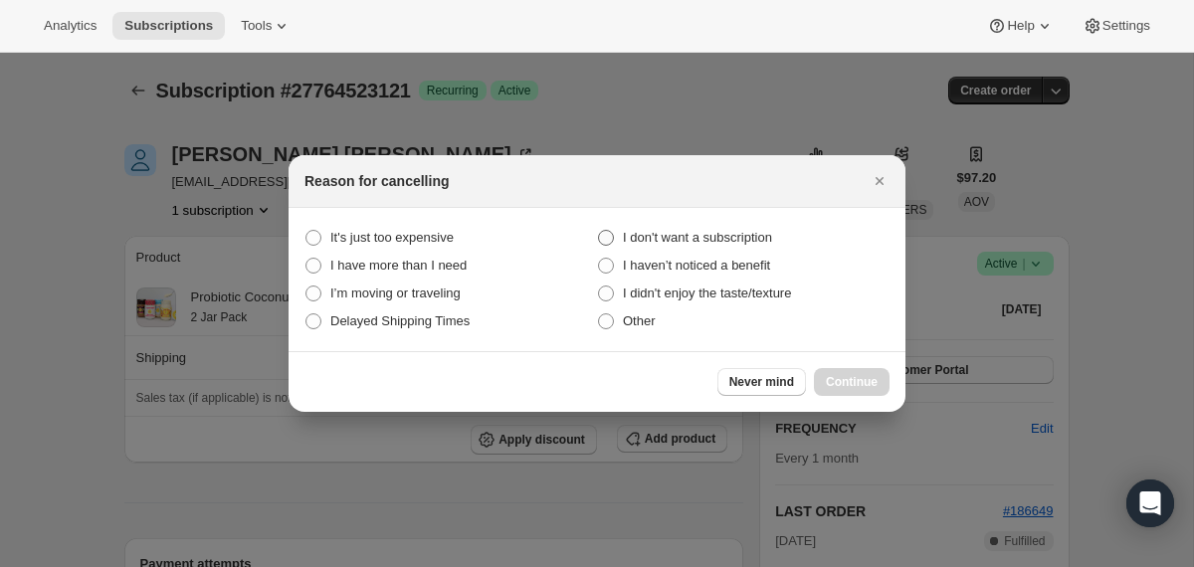
click at [747, 224] on label "I don't want a subscription" at bounding box center [743, 238] width 293 height 28
click at [599, 230] on subscription "I don't want a subscription" at bounding box center [598, 230] width 1 height 1
radio subscription "true"
click at [836, 381] on span "Continue" at bounding box center [852, 382] width 52 height 16
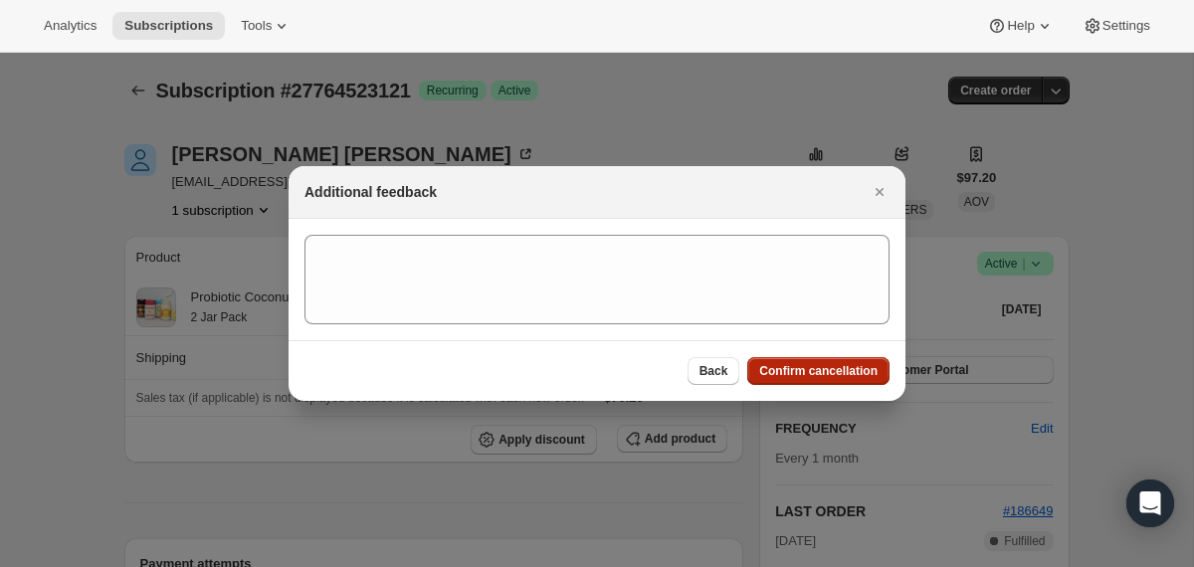
click at [835, 379] on button "Confirm cancellation" at bounding box center [819, 371] width 142 height 28
